Goal: Task Accomplishment & Management: Use online tool/utility

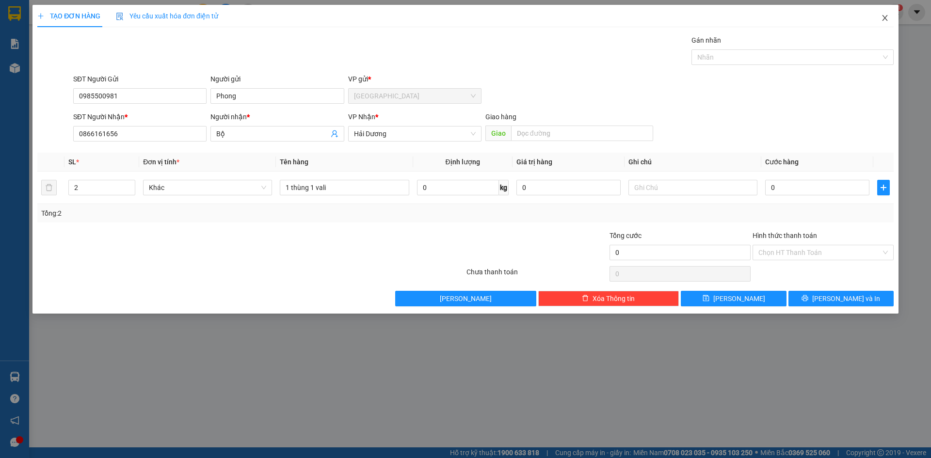
click at [889, 17] on span "Close" at bounding box center [884, 18] width 27 height 27
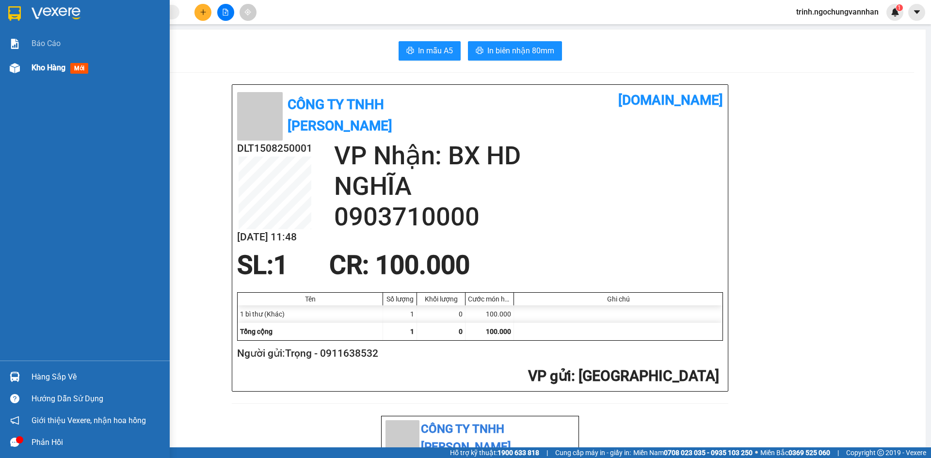
click at [18, 63] on img at bounding box center [15, 68] width 10 height 10
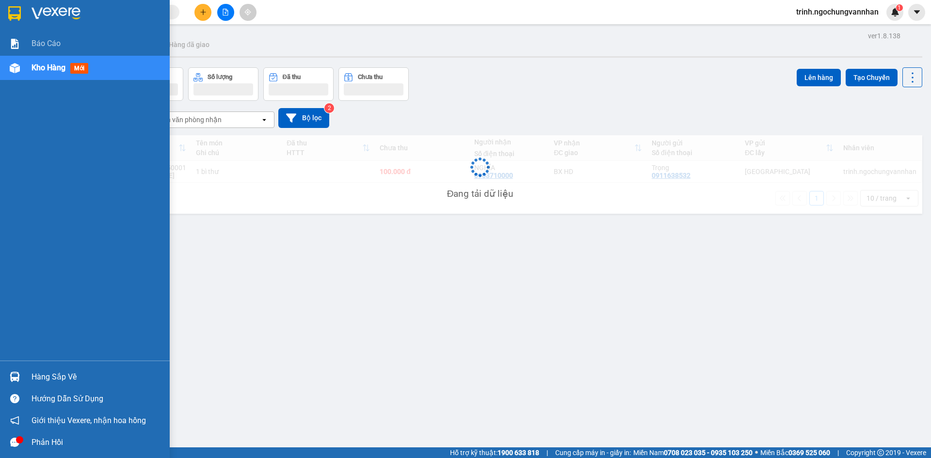
click at [18, 63] on img at bounding box center [15, 68] width 10 height 10
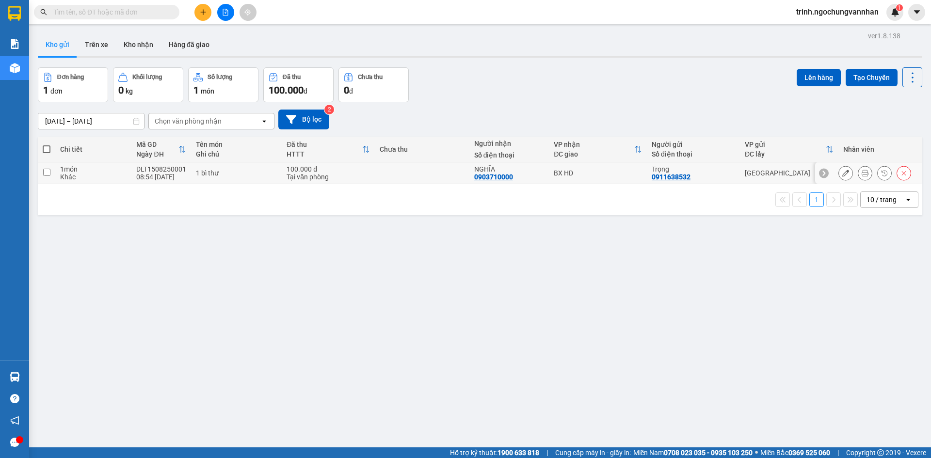
click at [52, 170] on td at bounding box center [46, 173] width 17 height 22
checkbox input "true"
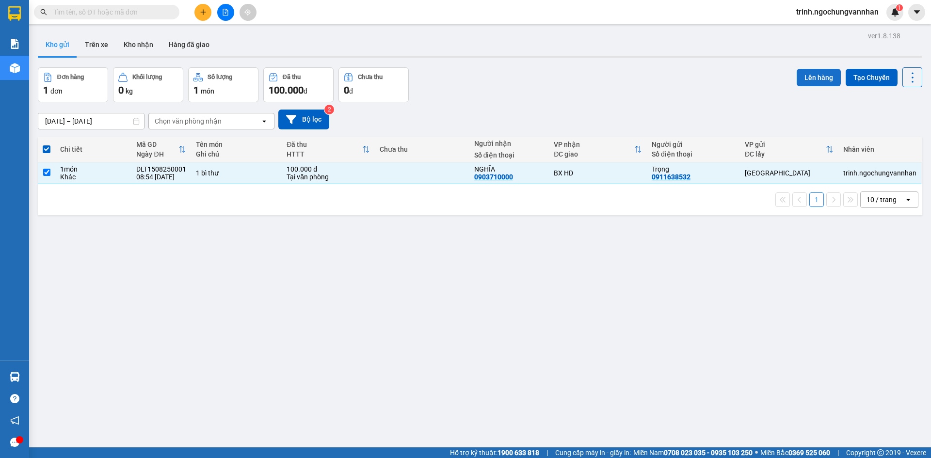
click at [806, 74] on button "Lên hàng" at bounding box center [818, 77] width 44 height 17
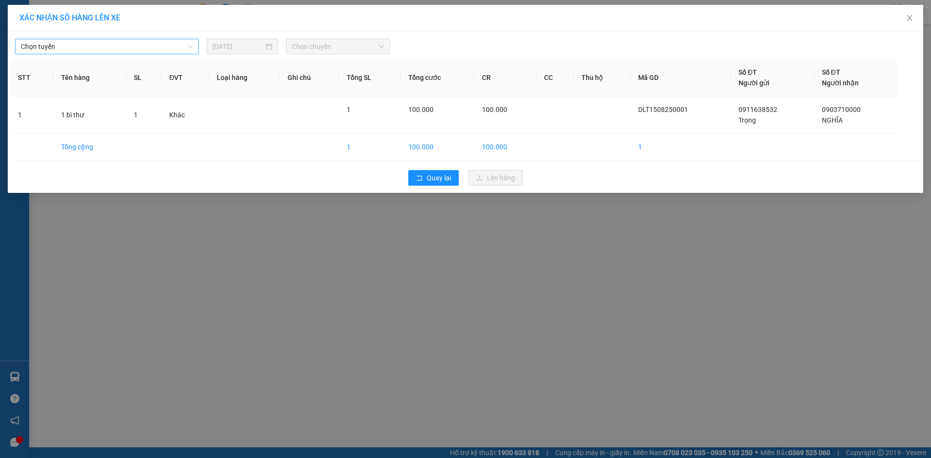
click at [65, 47] on span "Chọn tuyến" at bounding box center [107, 46] width 172 height 15
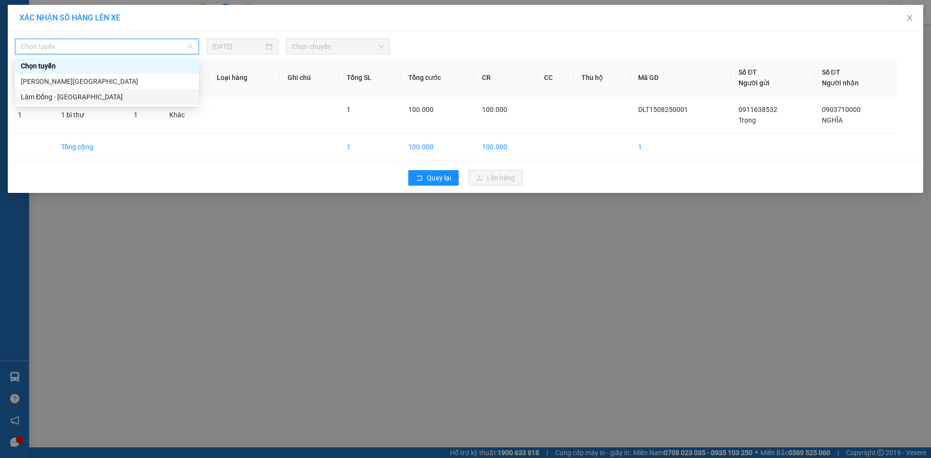
click at [78, 98] on div "Lâm Đồng - [GEOGRAPHIC_DATA]" at bounding box center [107, 97] width 172 height 11
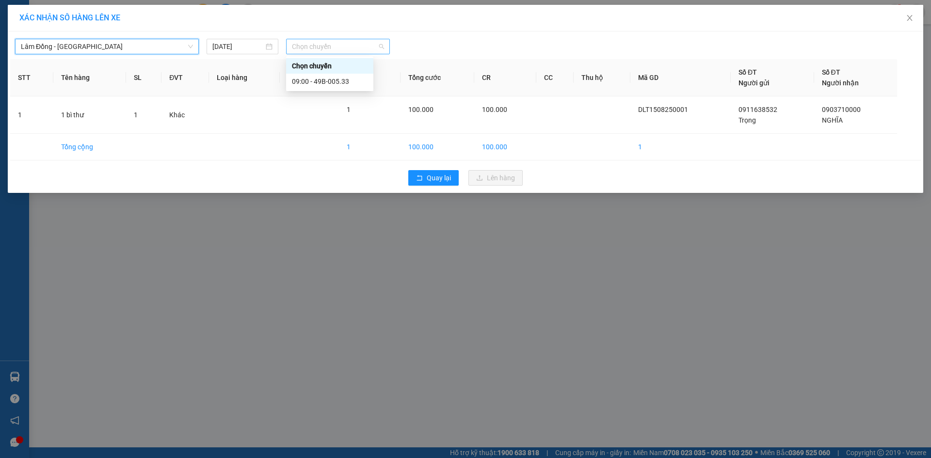
click at [317, 45] on span "Chọn chuyến" at bounding box center [338, 46] width 92 height 15
click at [340, 86] on div "09:00 - 49B-005.33" at bounding box center [330, 81] width 76 height 11
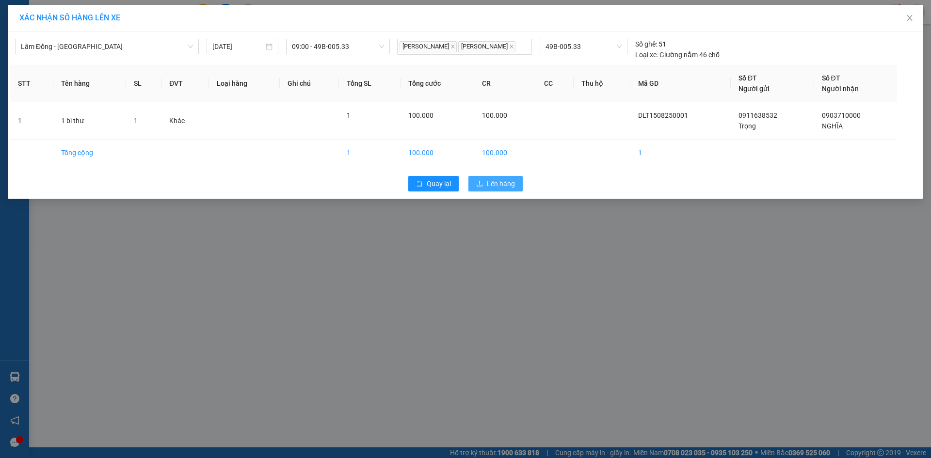
click at [492, 189] on span "Lên hàng" at bounding box center [501, 183] width 28 height 11
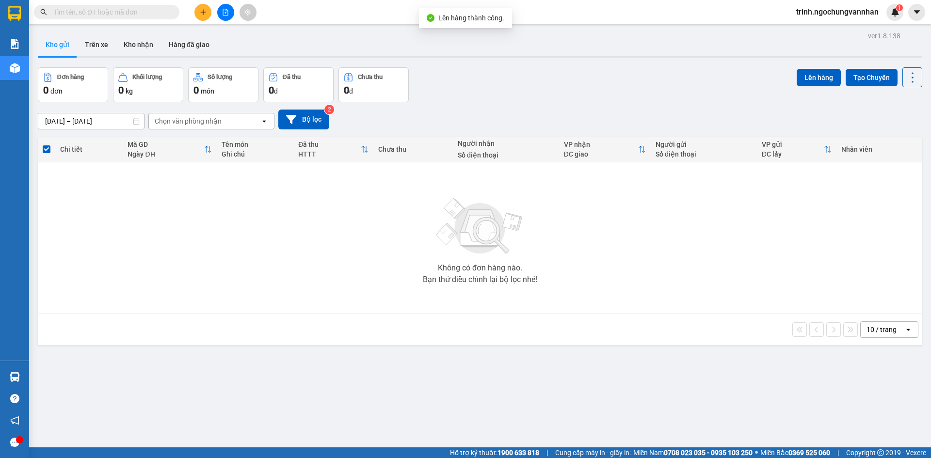
click at [226, 14] on icon "file-add" at bounding box center [225, 12] width 7 height 7
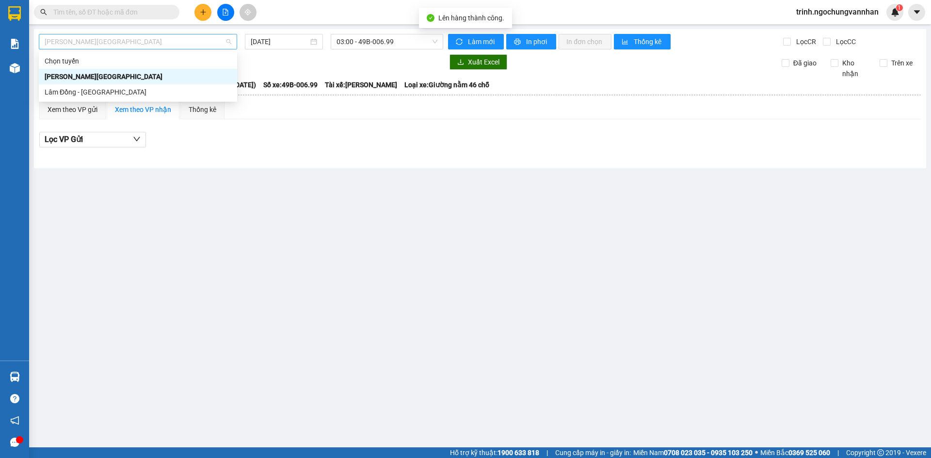
click at [106, 44] on span "[PERSON_NAME][GEOGRAPHIC_DATA]" at bounding box center [138, 41] width 187 height 15
click at [104, 87] on div "Lâm Đồng - [GEOGRAPHIC_DATA]" at bounding box center [138, 92] width 187 height 11
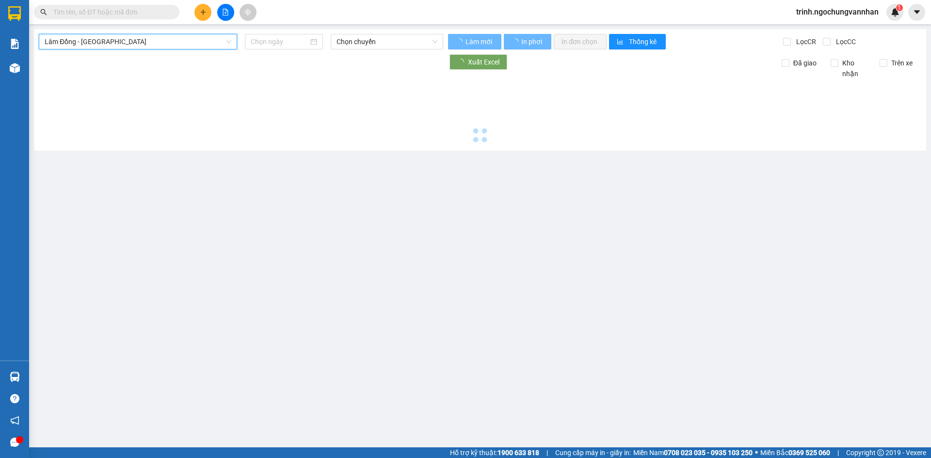
type input "[DATE]"
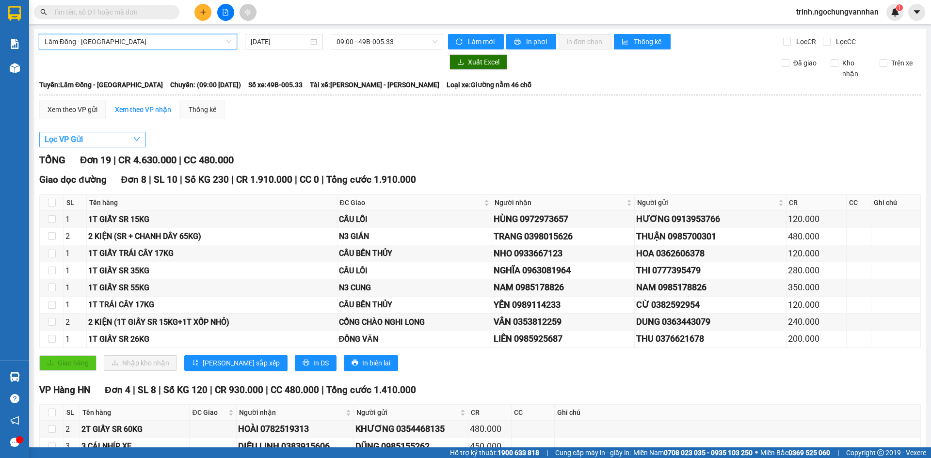
click at [99, 137] on button "Lọc VP Gửi" at bounding box center [92, 140] width 107 height 16
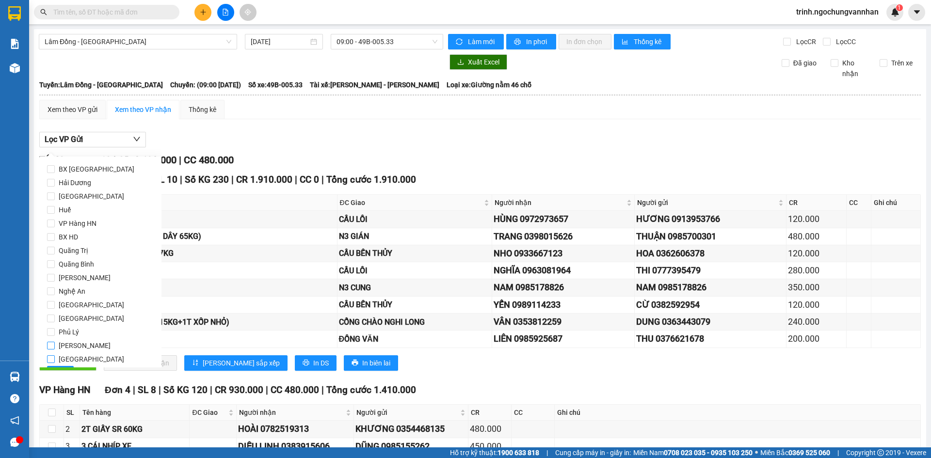
drag, startPoint x: 50, startPoint y: 356, endPoint x: 61, endPoint y: 352, distance: 11.8
click at [50, 356] on input "[GEOGRAPHIC_DATA]" at bounding box center [51, 359] width 8 height 8
checkbox input "true"
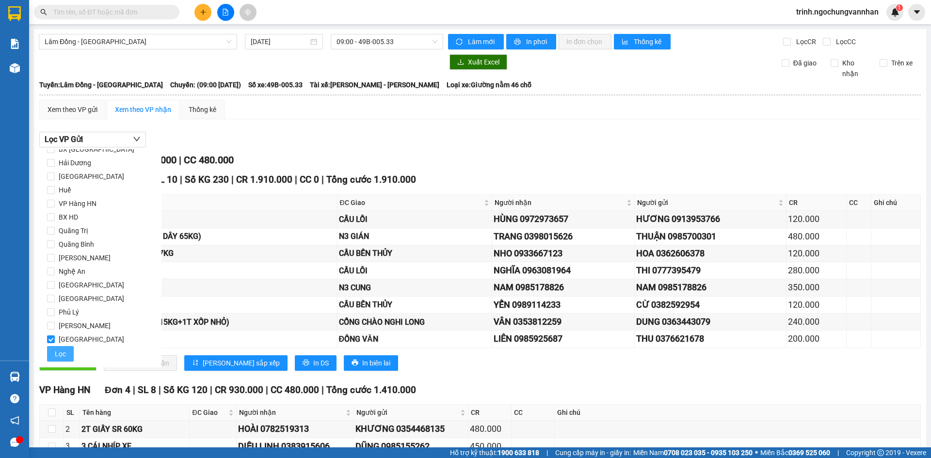
click at [61, 351] on span "Lọc" at bounding box center [60, 353] width 11 height 11
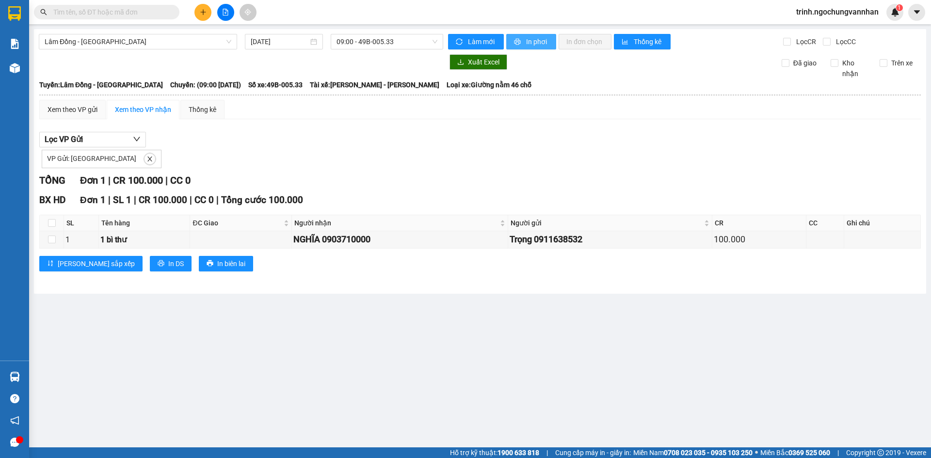
click at [538, 43] on span "In phơi" at bounding box center [537, 41] width 22 height 11
